Goal: Task Accomplishment & Management: Manage account settings

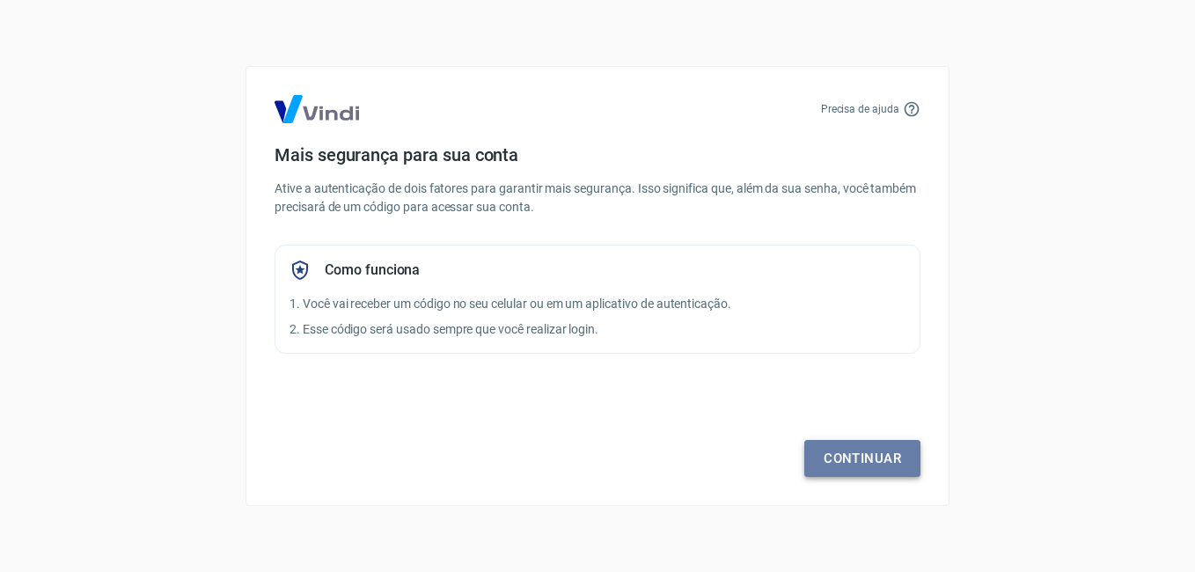
click at [858, 458] on link "Continuar" at bounding box center [862, 458] width 116 height 37
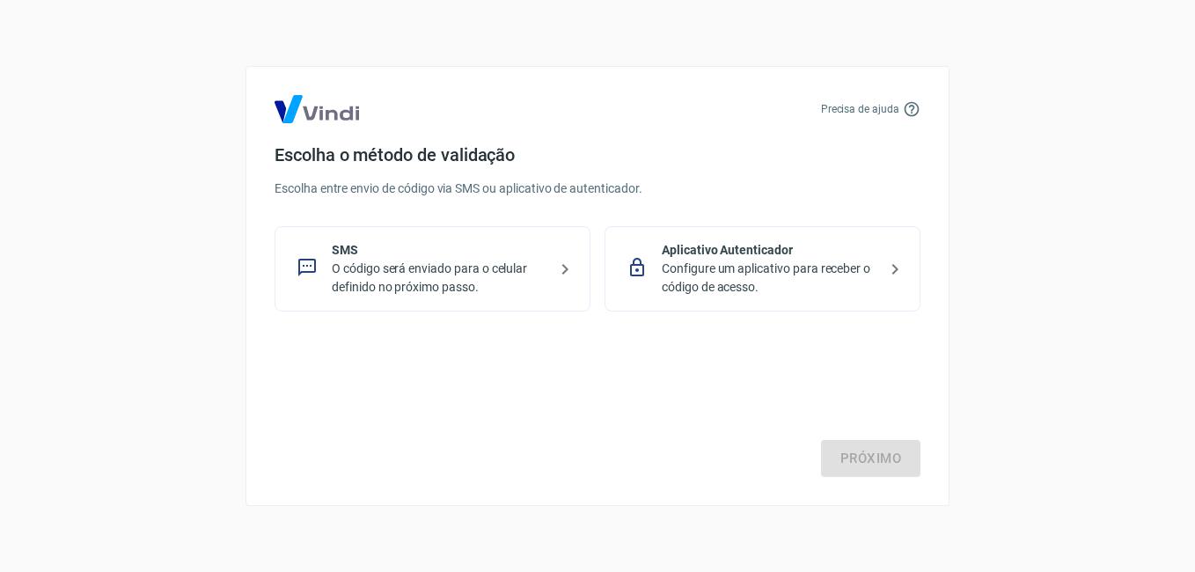
click at [442, 258] on p "SMS" at bounding box center [440, 250] width 216 height 18
click at [892, 452] on link "Próximo" at bounding box center [870, 458] width 99 height 37
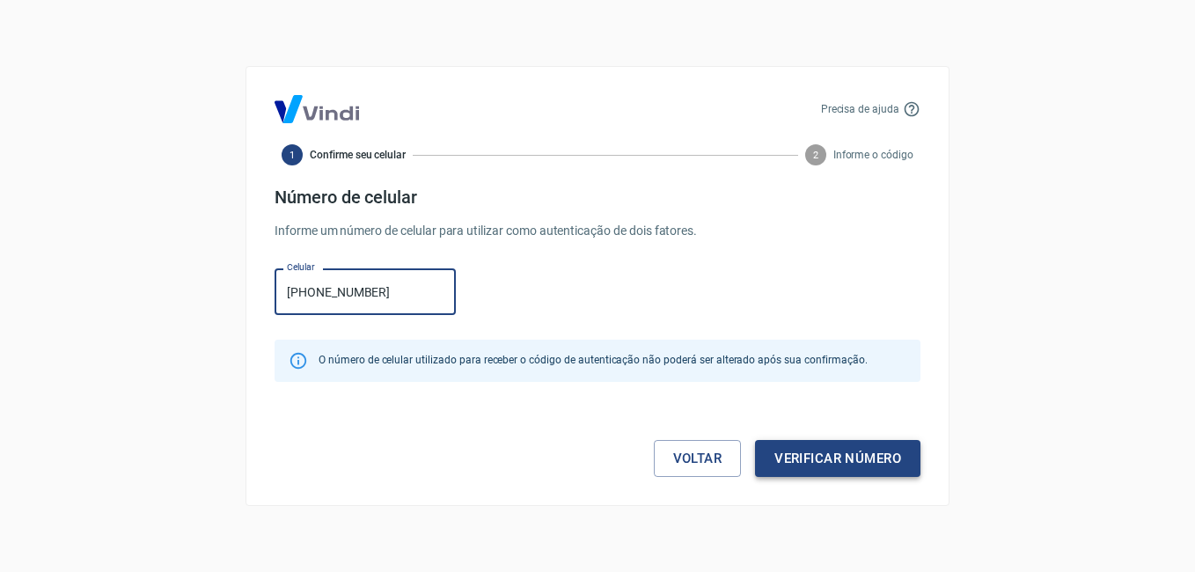
type input "[PHONE_NUMBER]"
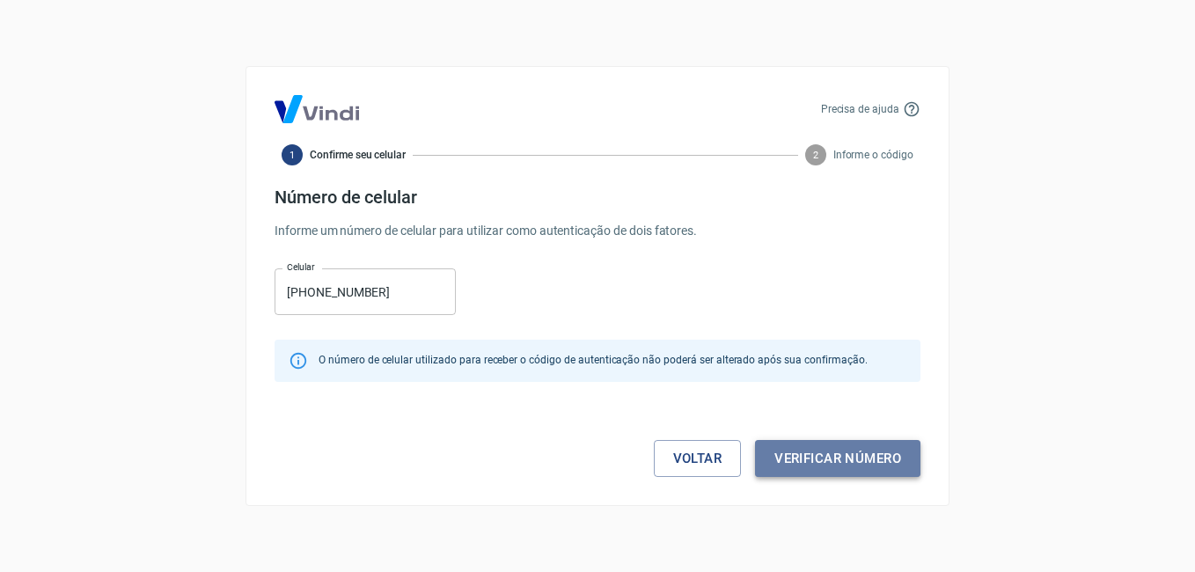
click at [840, 464] on button "Verificar número" at bounding box center [837, 458] width 165 height 37
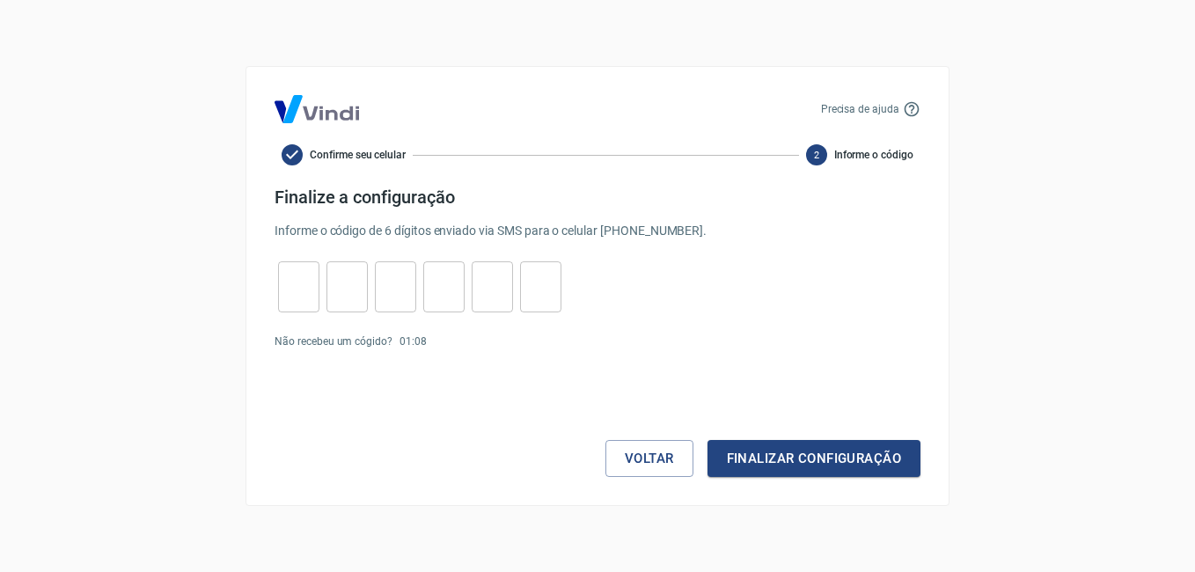
click at [279, 285] on input "tel" at bounding box center [298, 287] width 41 height 38
type input "7"
type input "3"
type input "6"
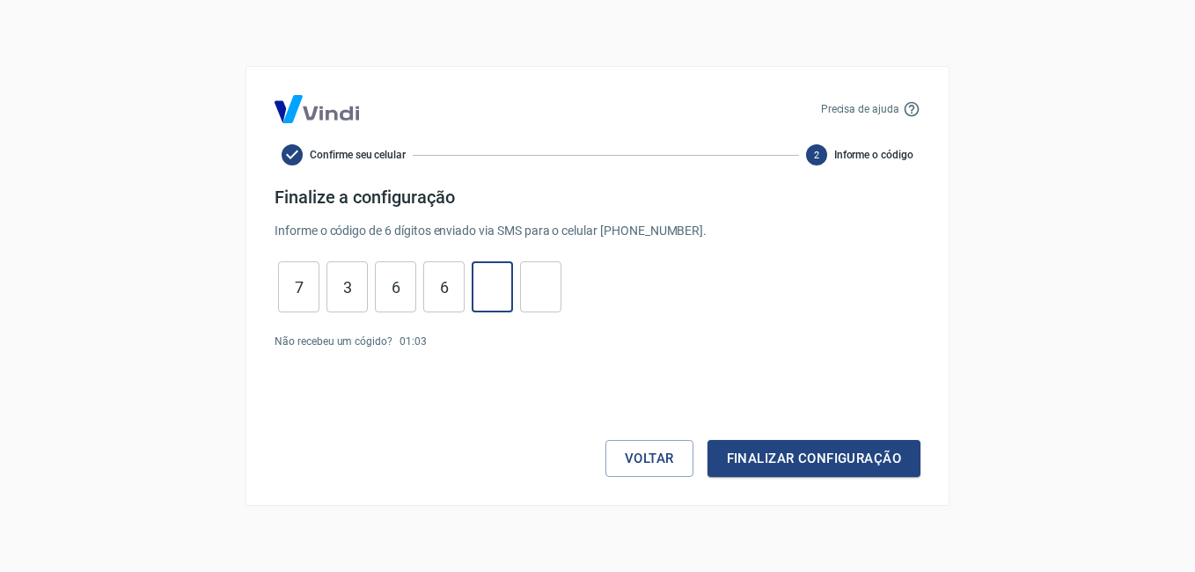
type input "8"
type input "4"
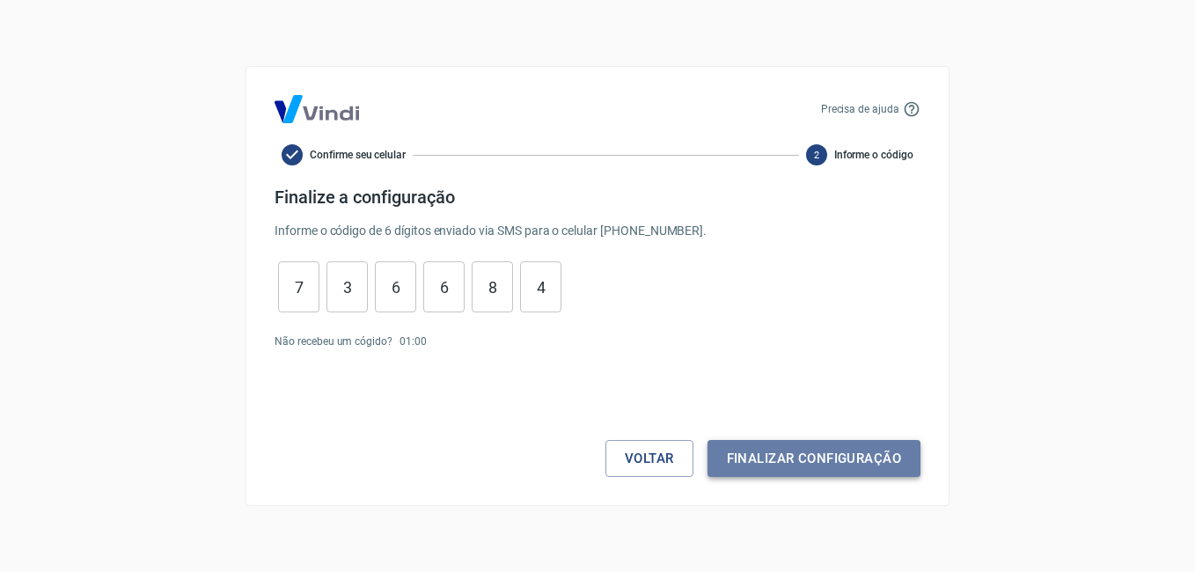
click at [779, 463] on button "Finalizar configuração" at bounding box center [813, 458] width 213 height 37
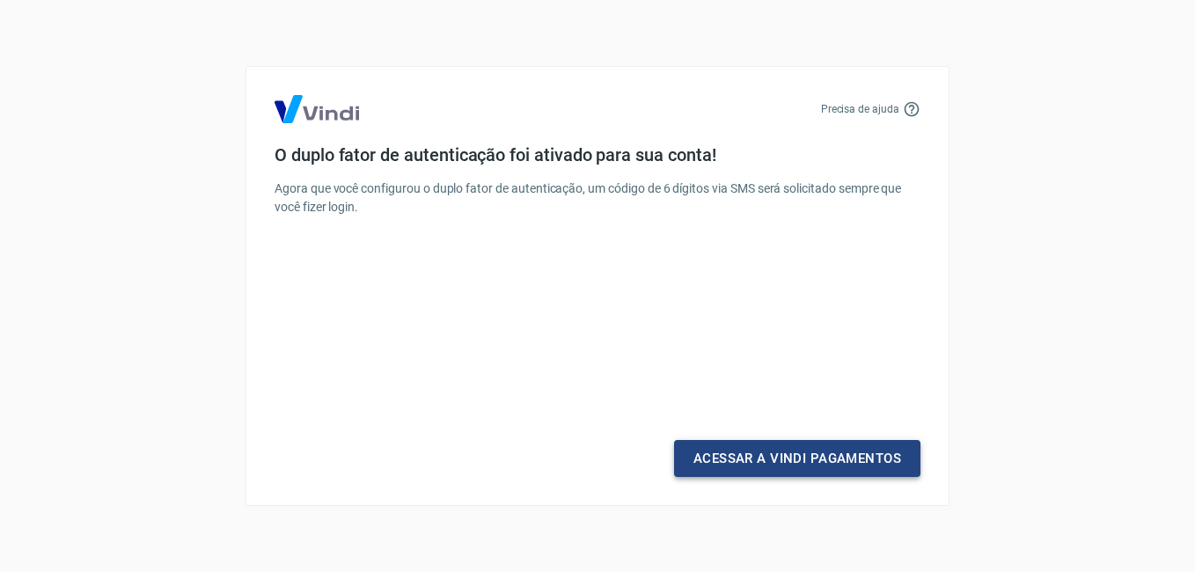
click at [684, 460] on link "Acessar a Vindi Pagamentos" at bounding box center [797, 458] width 246 height 37
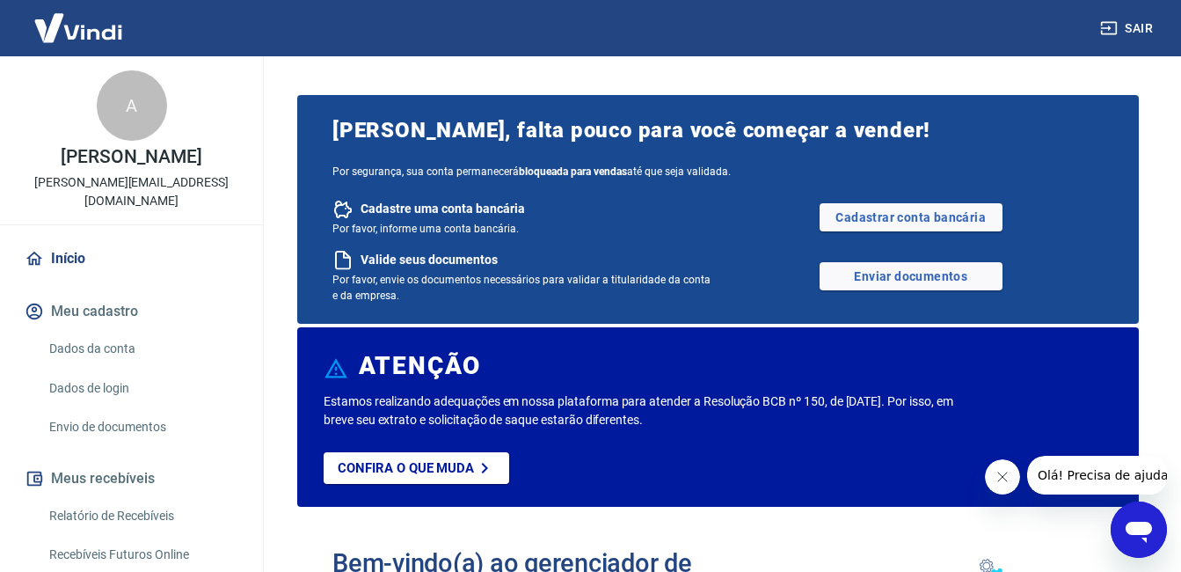
click at [1139, 32] on button "Sair" at bounding box center [1128, 28] width 63 height 33
